Goal: Information Seeking & Learning: Learn about a topic

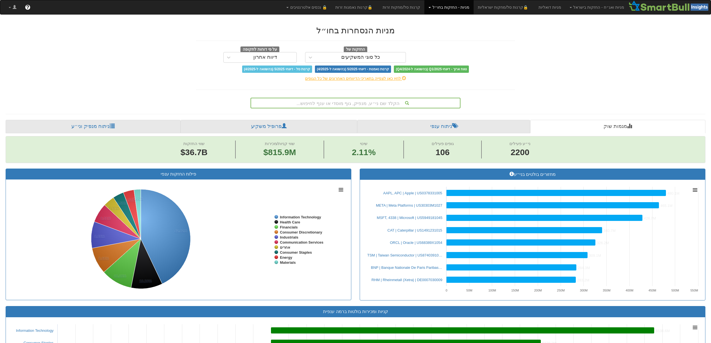
scroll to position [0, 4683]
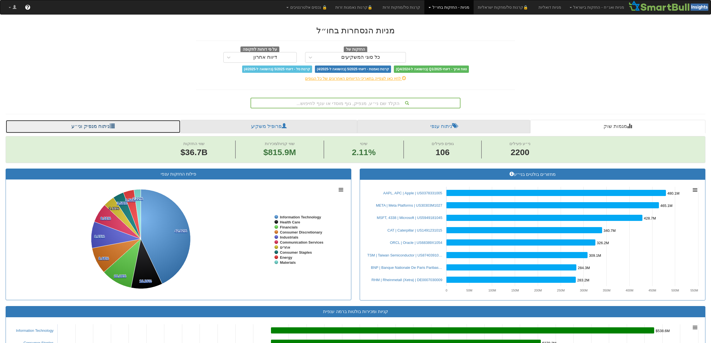
click at [96, 127] on link "ניתוח מנפיק וני״ע" at bounding box center [93, 126] width 175 height 13
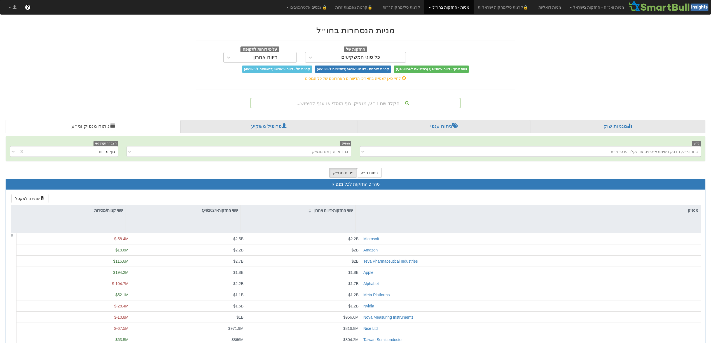
click at [637, 154] on div "בחר ני״ע, הדבק רשימת אייסינים או הקלד פרטי ני״ע" at bounding box center [654, 152] width 87 height 6
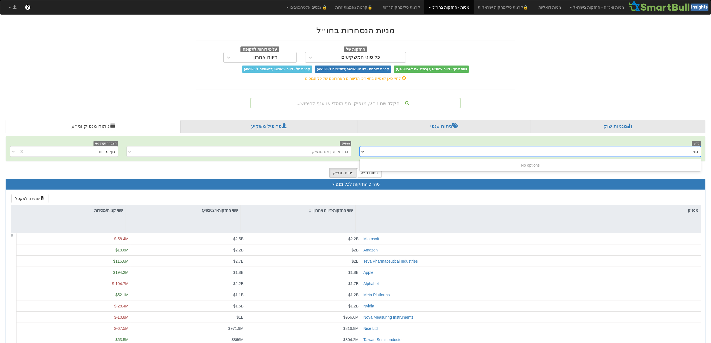
type input "ם"
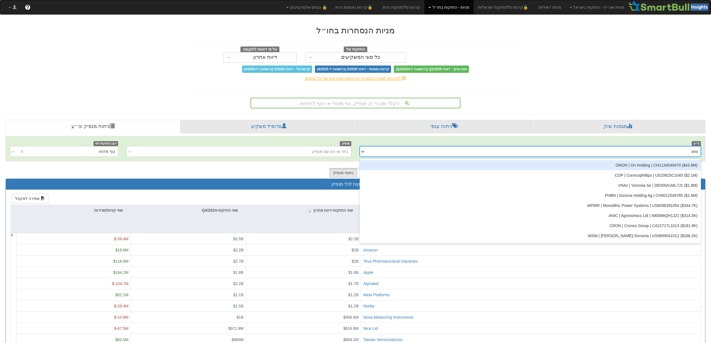
type input "onon"
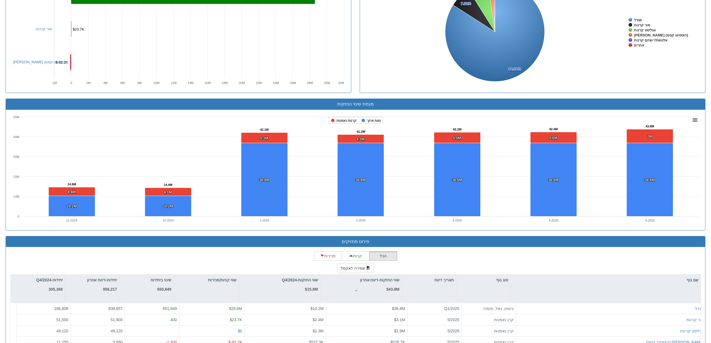
scroll to position [321, 0]
